Goal: Obtain resource: Download file/media

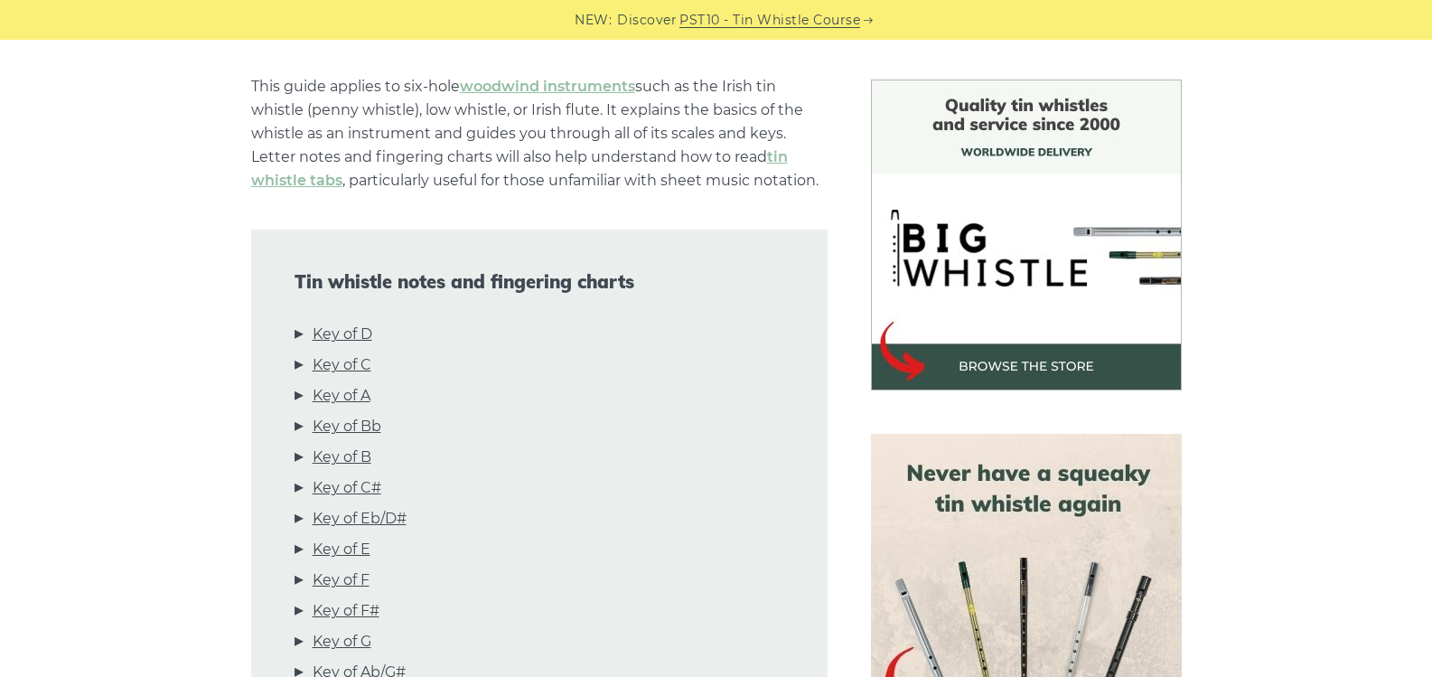
scroll to position [542, 0]
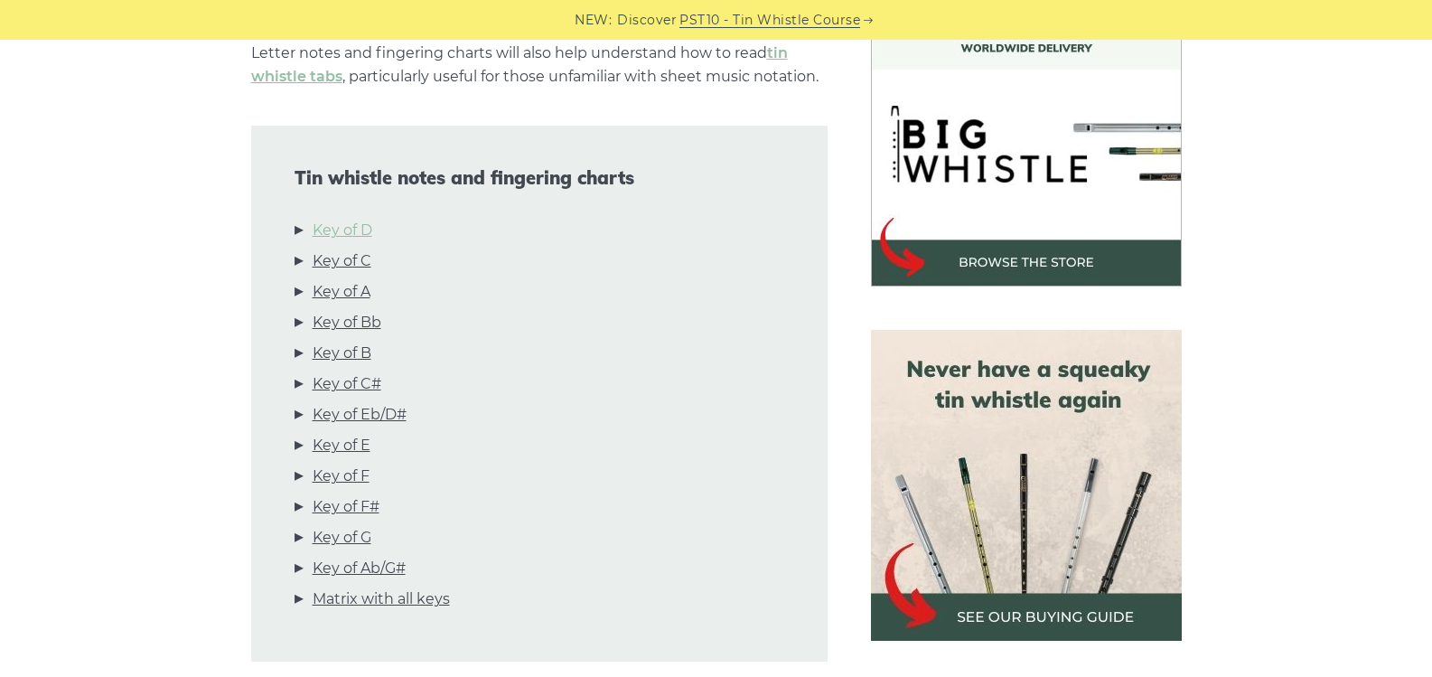
click at [349, 227] on link "Key of D" at bounding box center [343, 230] width 60 height 23
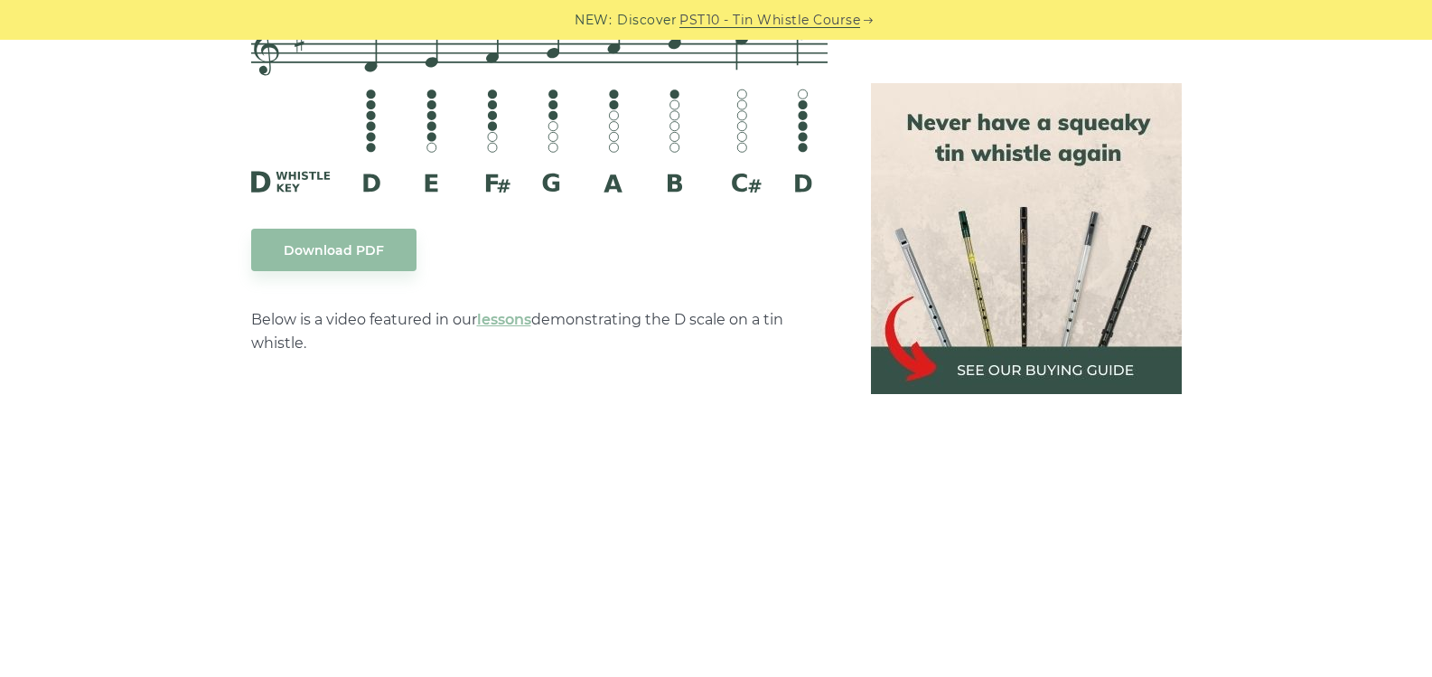
scroll to position [2995, 0]
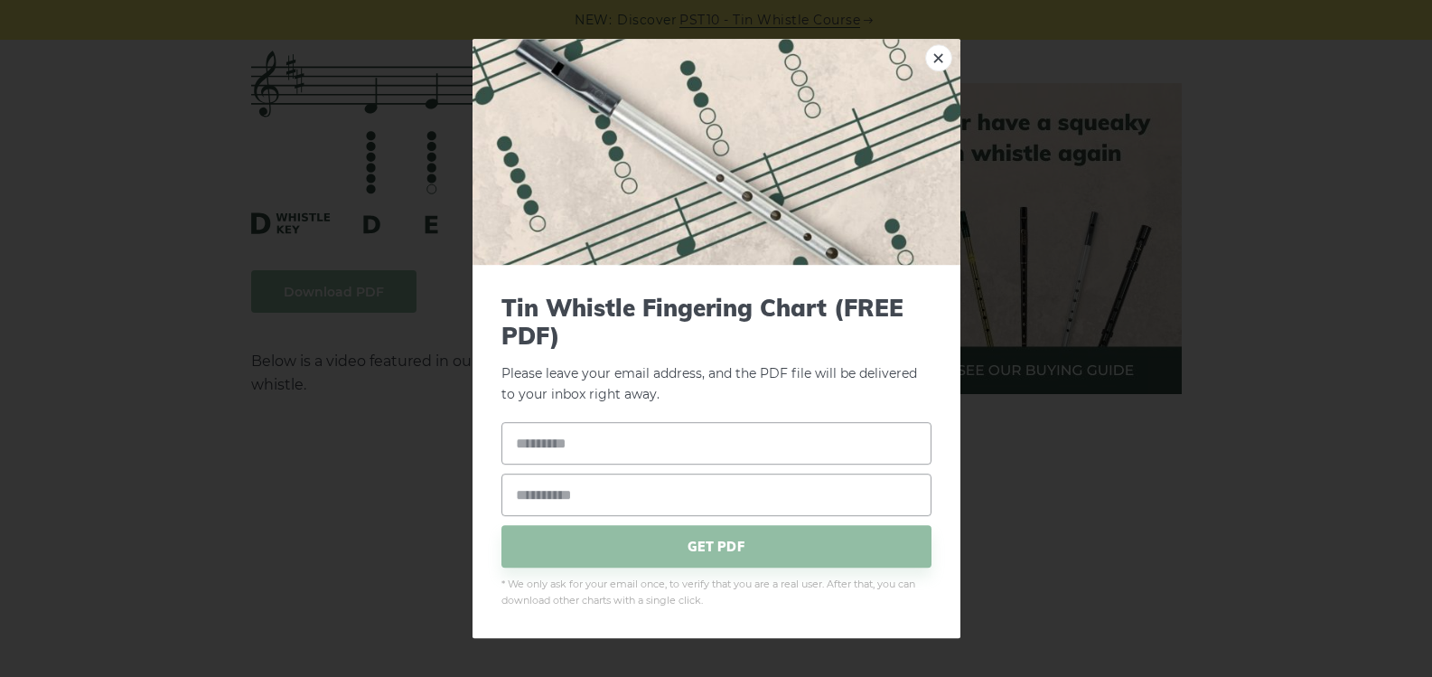
click at [630, 556] on span "GET PDF" at bounding box center [716, 547] width 430 height 42
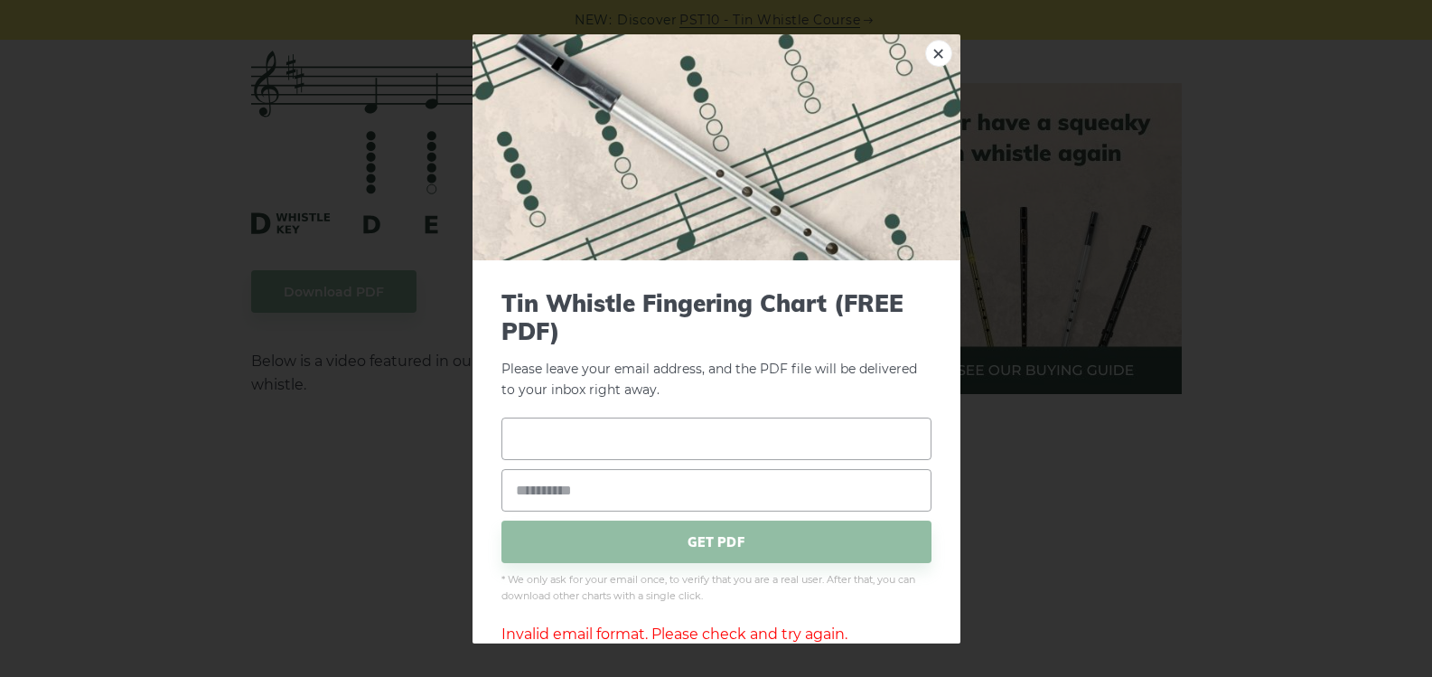
click at [571, 434] on input "text" at bounding box center [716, 438] width 430 height 42
type input "*****"
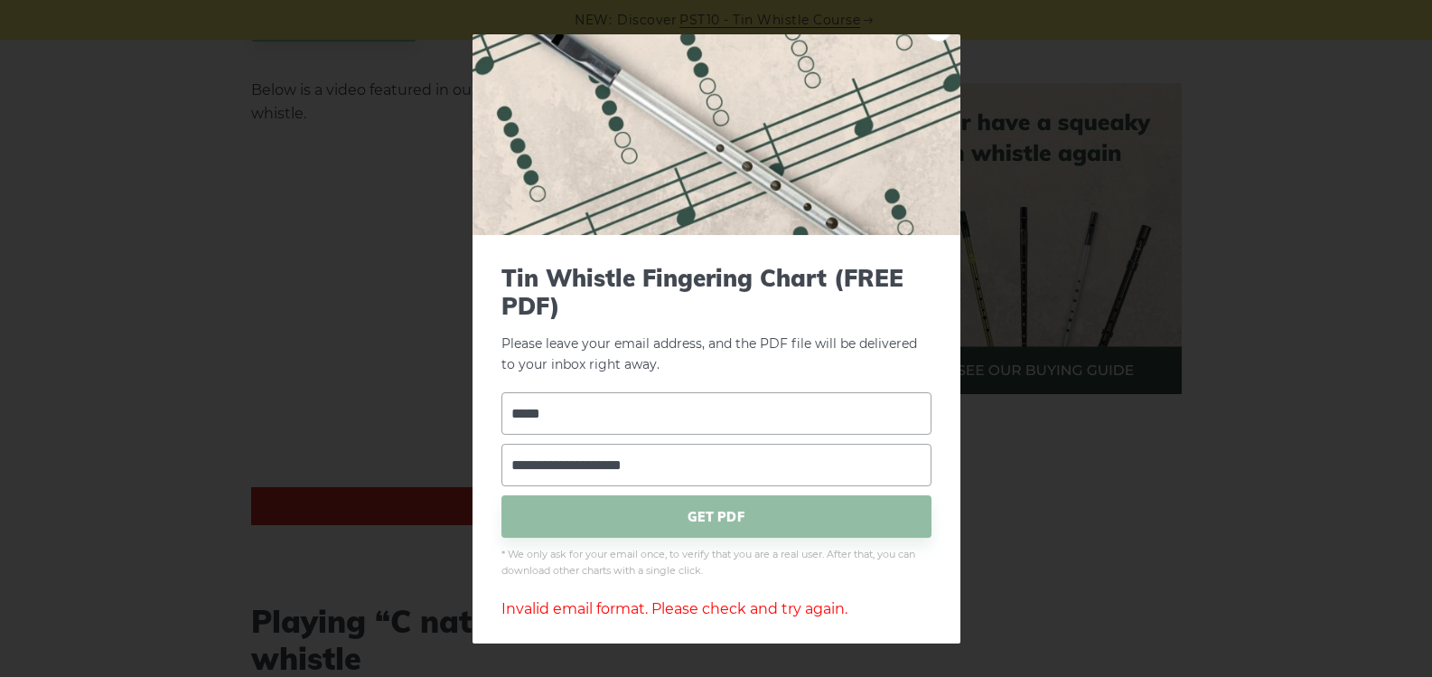
scroll to position [32, 0]
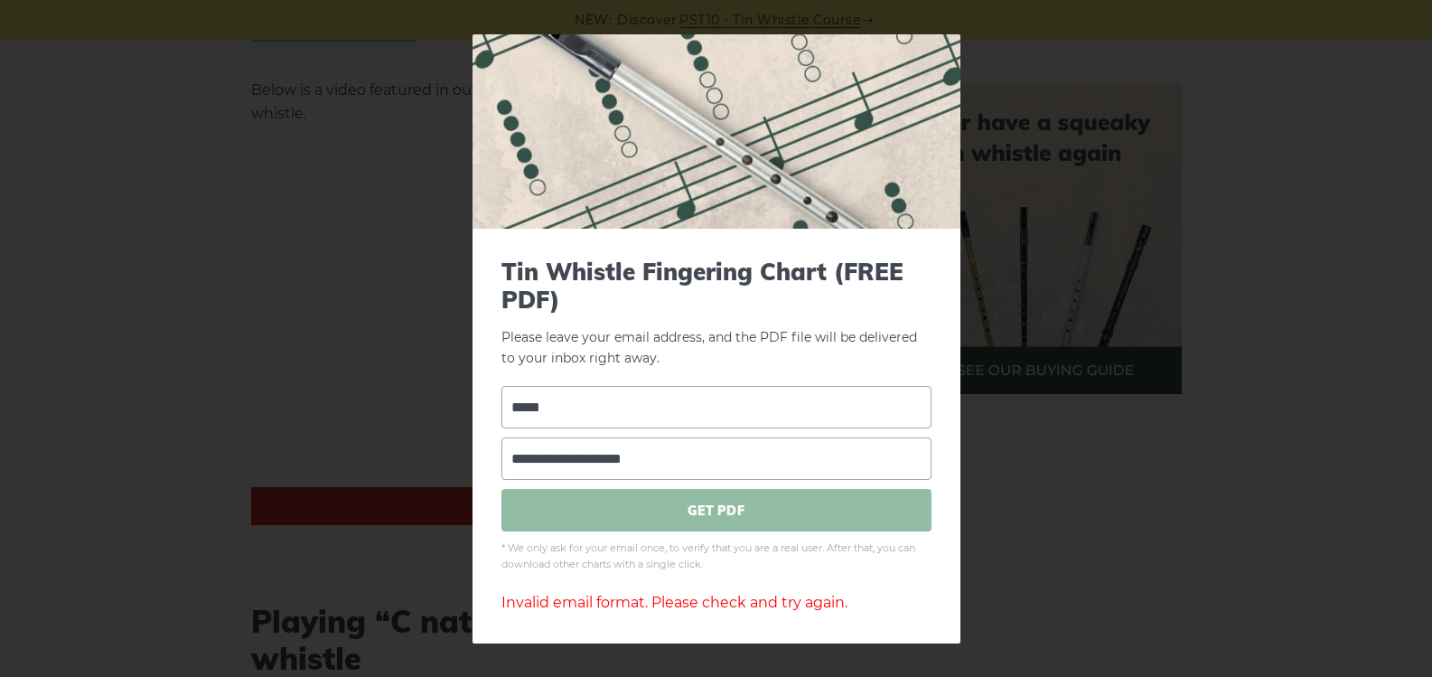
type input "**********"
click at [704, 515] on span "GET PDF" at bounding box center [716, 510] width 430 height 42
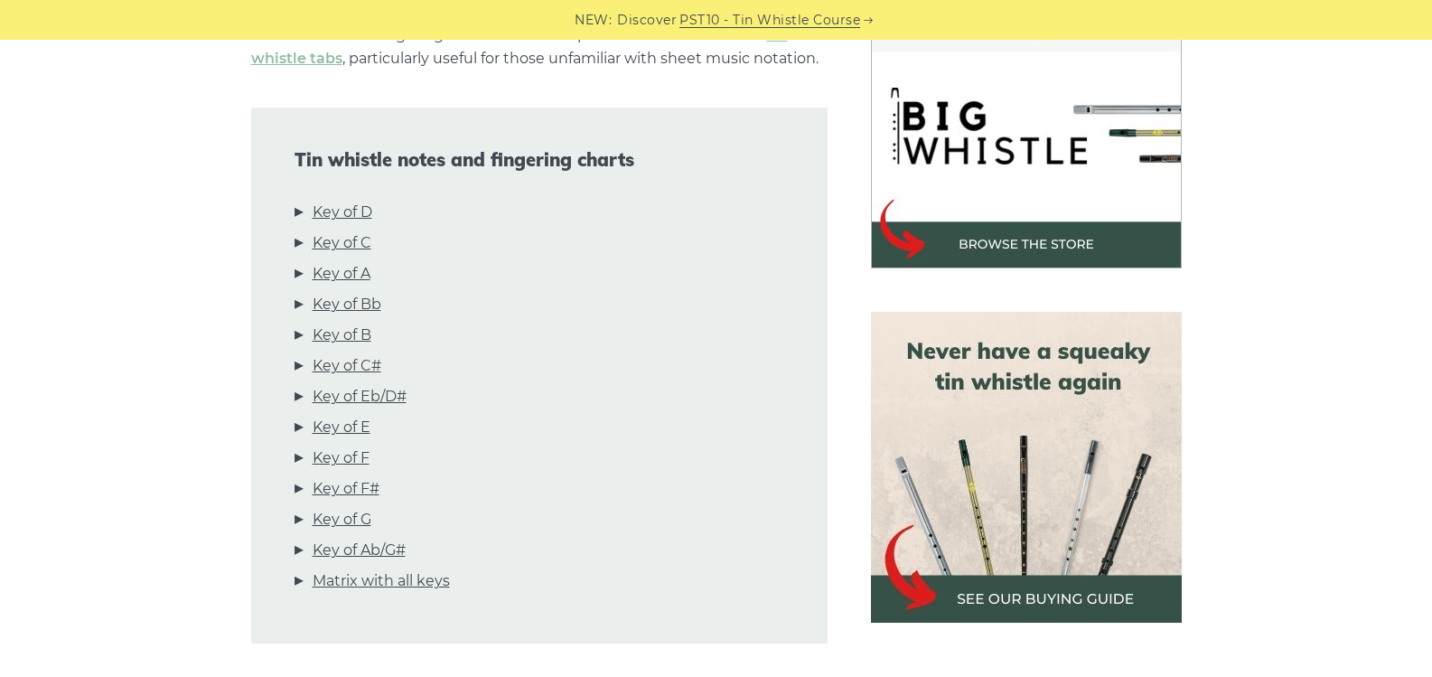
scroll to position [556, 0]
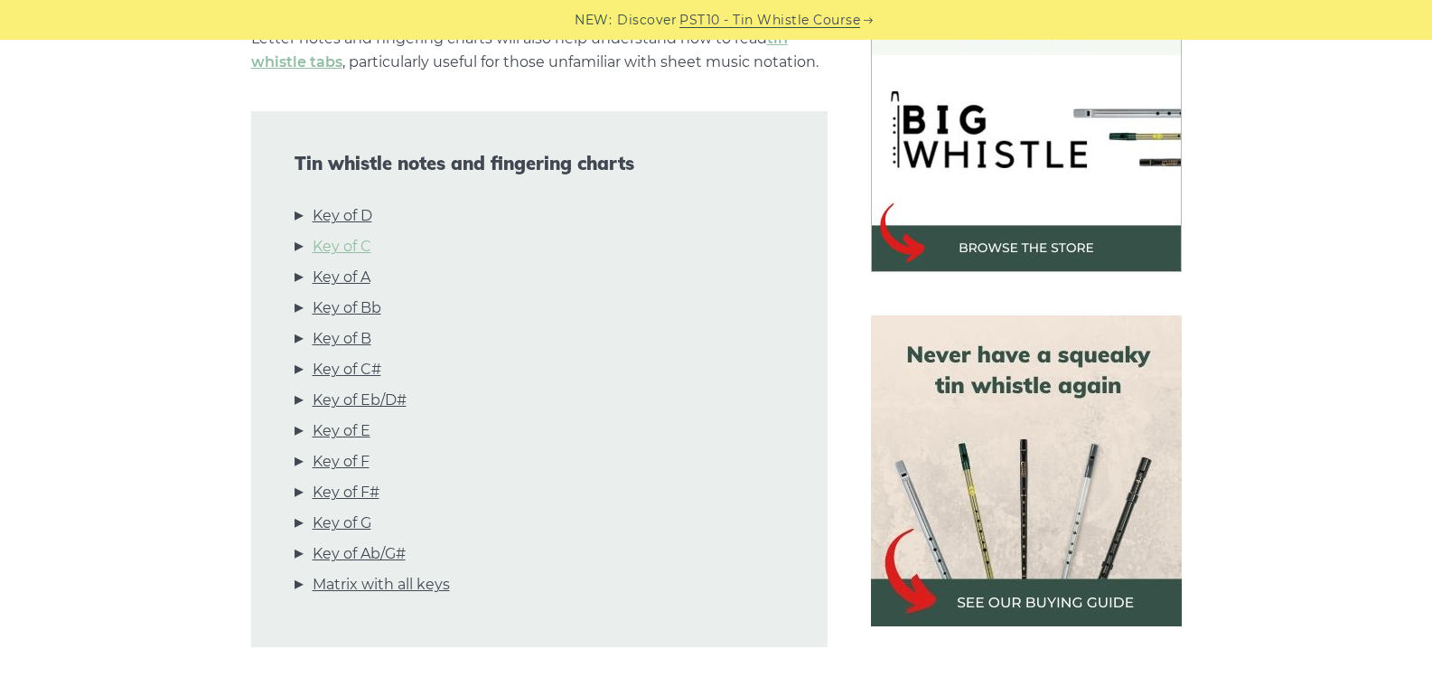
click at [329, 244] on link "Key of C" at bounding box center [342, 246] width 59 height 23
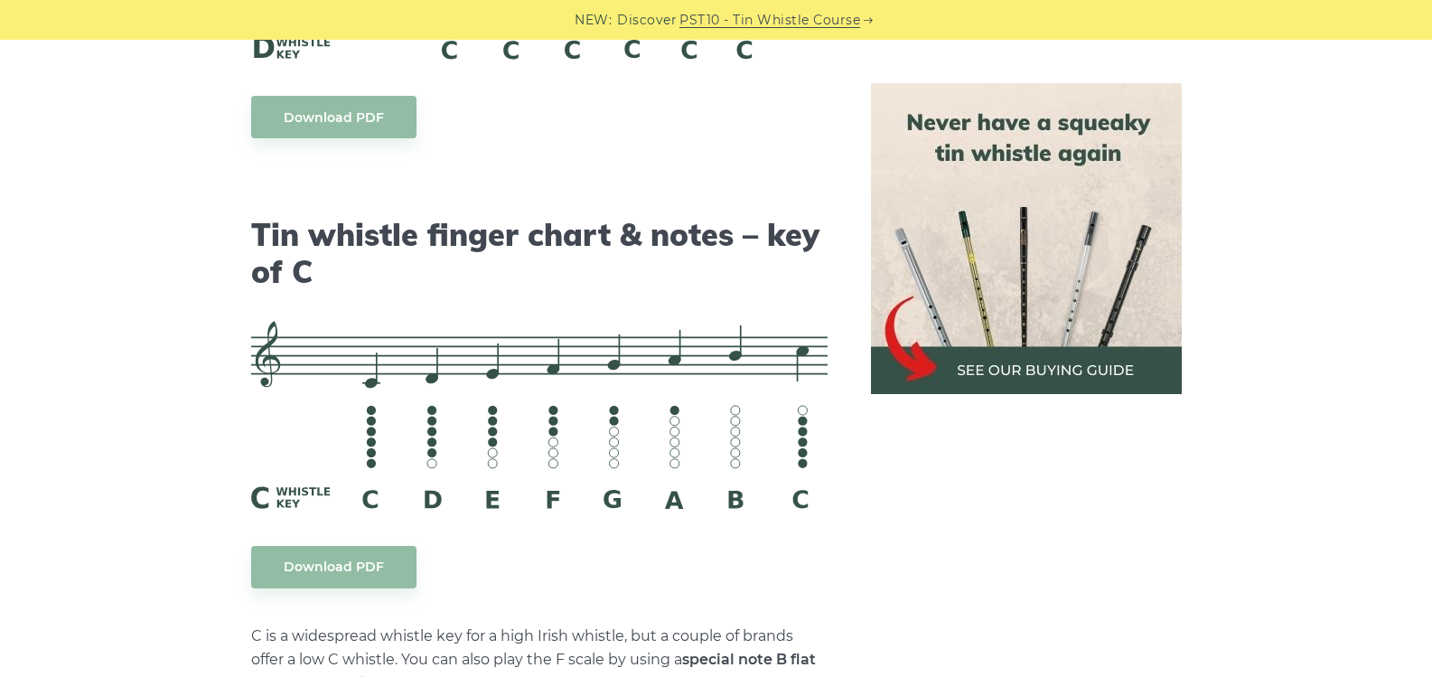
scroll to position [4524, 0]
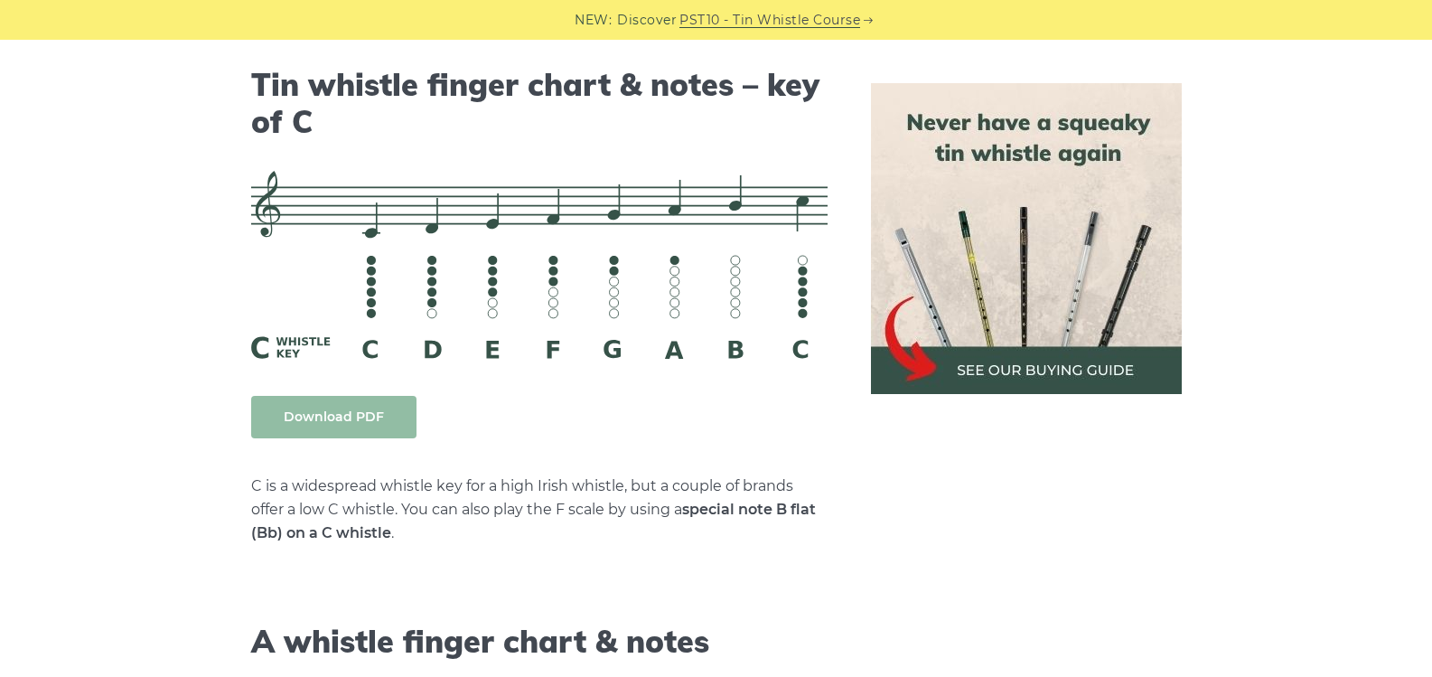
click at [346, 423] on link "Download PDF" at bounding box center [333, 417] width 165 height 42
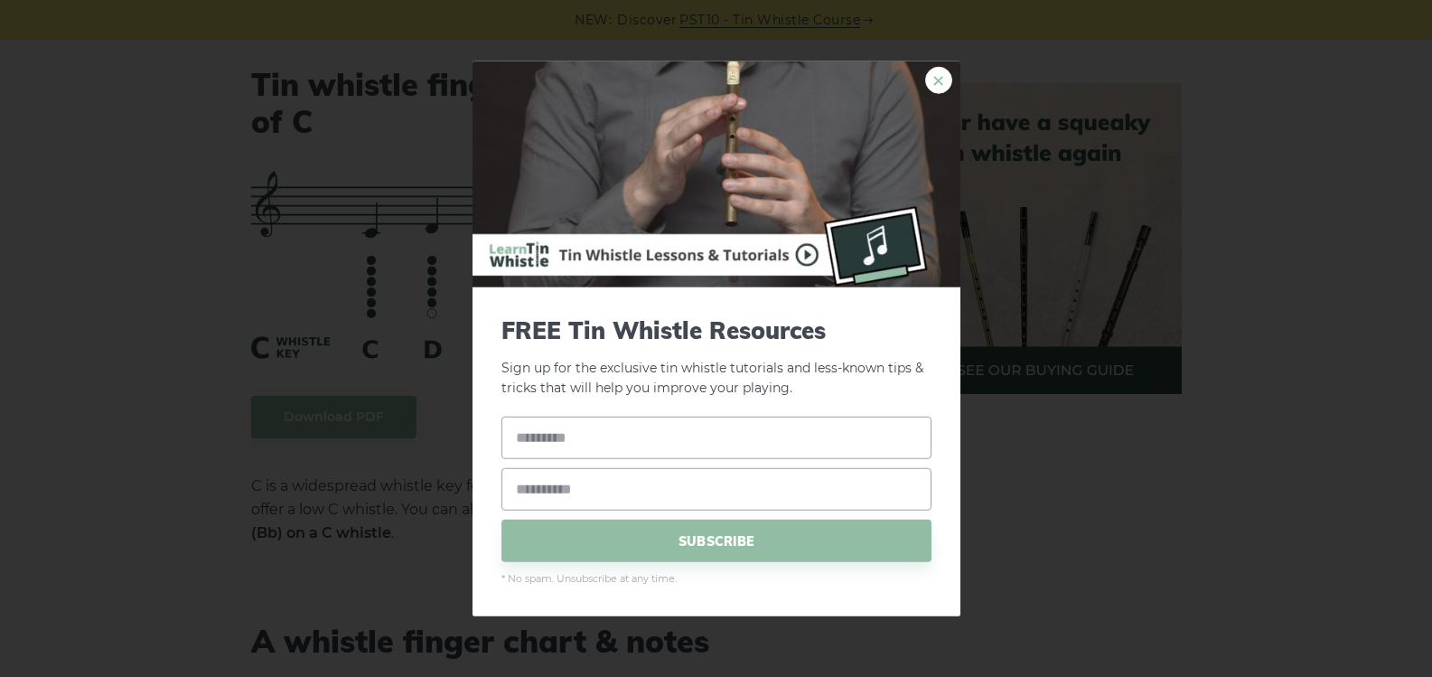
click at [936, 71] on link "×" at bounding box center [938, 79] width 27 height 27
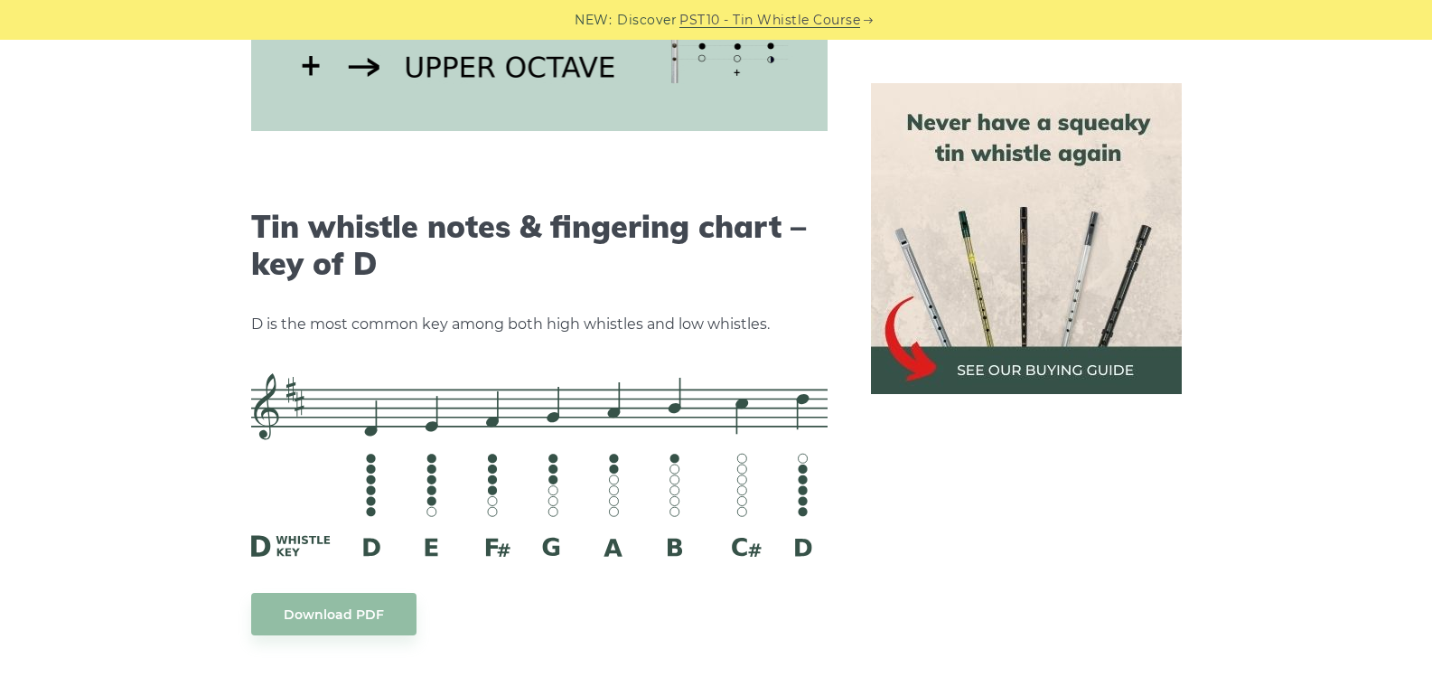
scroll to position [2717, 0]
